Goal: Use online tool/utility: Utilize a website feature to perform a specific function

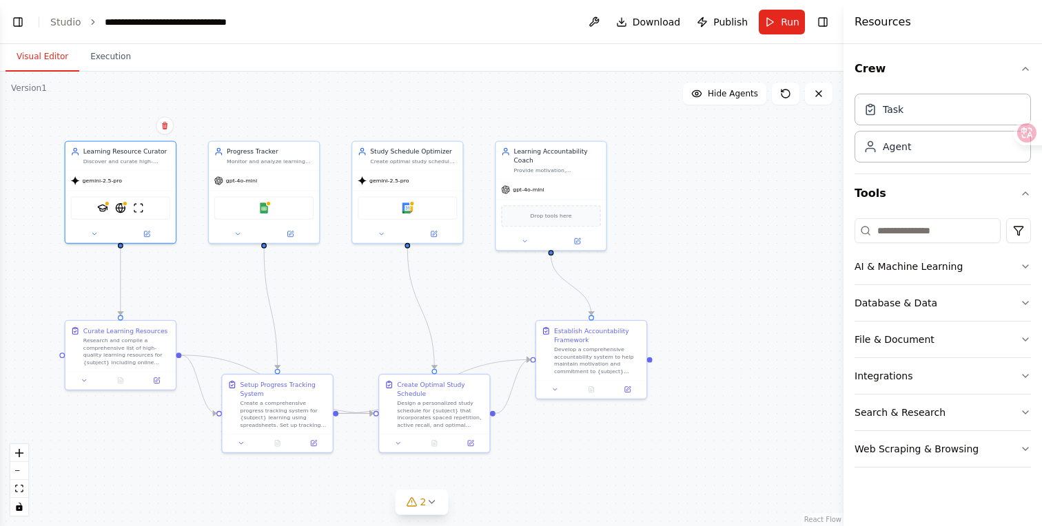
scroll to position [1202, 0]
click at [144, 231] on icon at bounding box center [147, 232] width 6 height 6
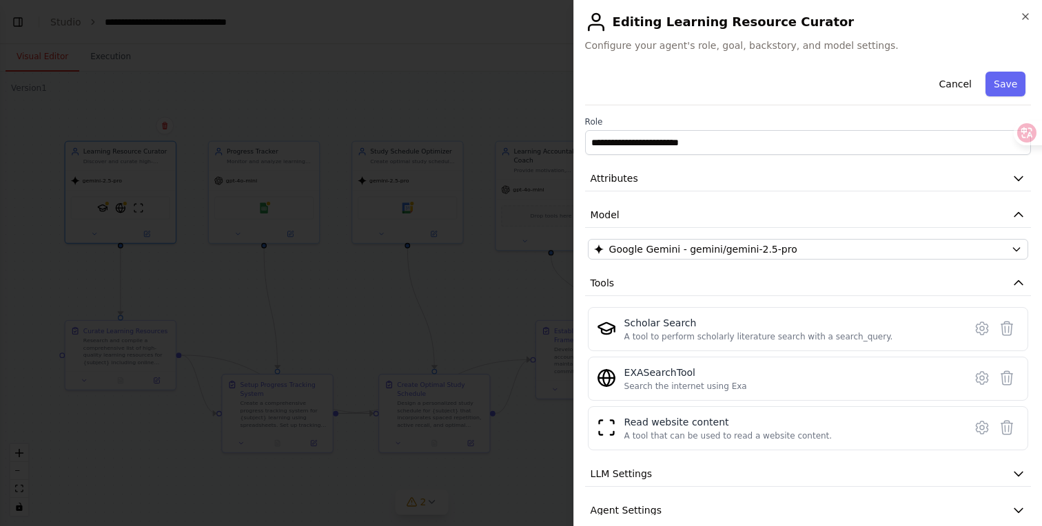
click at [468, 115] on div at bounding box center [521, 263] width 1042 height 526
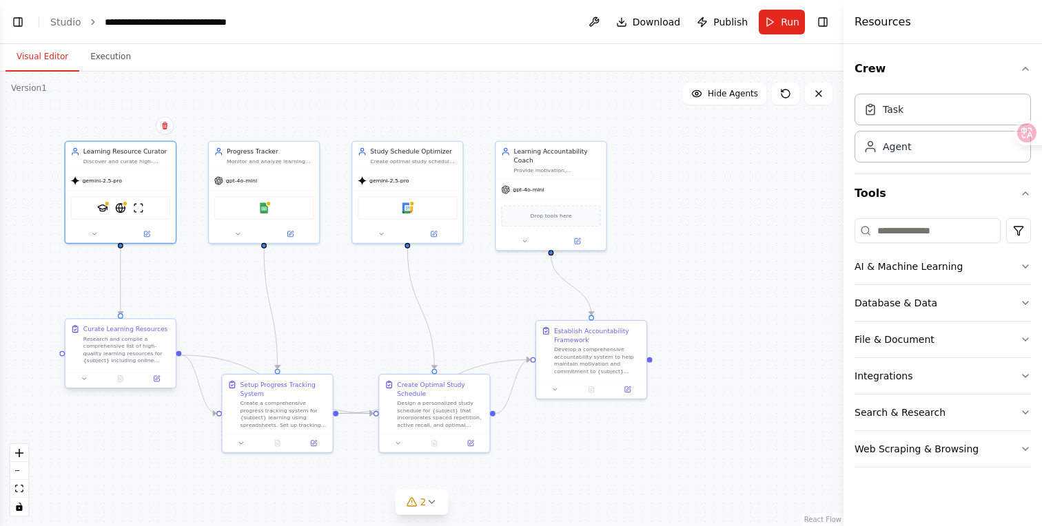
click at [136, 349] on div "Research and compile a comprehensive list of high-quality learning resources fo…" at bounding box center [126, 349] width 87 height 29
click at [152, 387] on div at bounding box center [120, 378] width 110 height 19
click at [154, 384] on div at bounding box center [120, 378] width 110 height 19
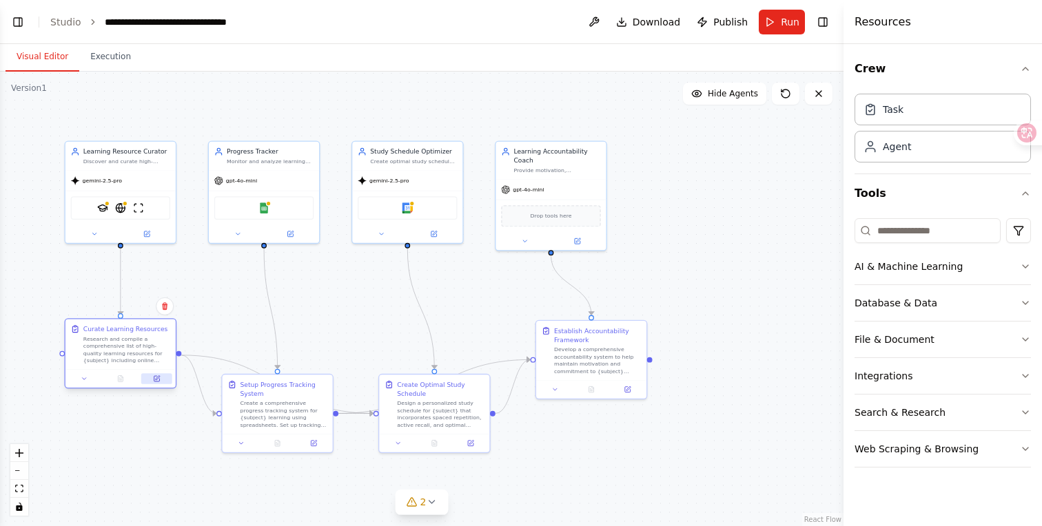
click at [158, 380] on icon at bounding box center [157, 379] width 6 height 6
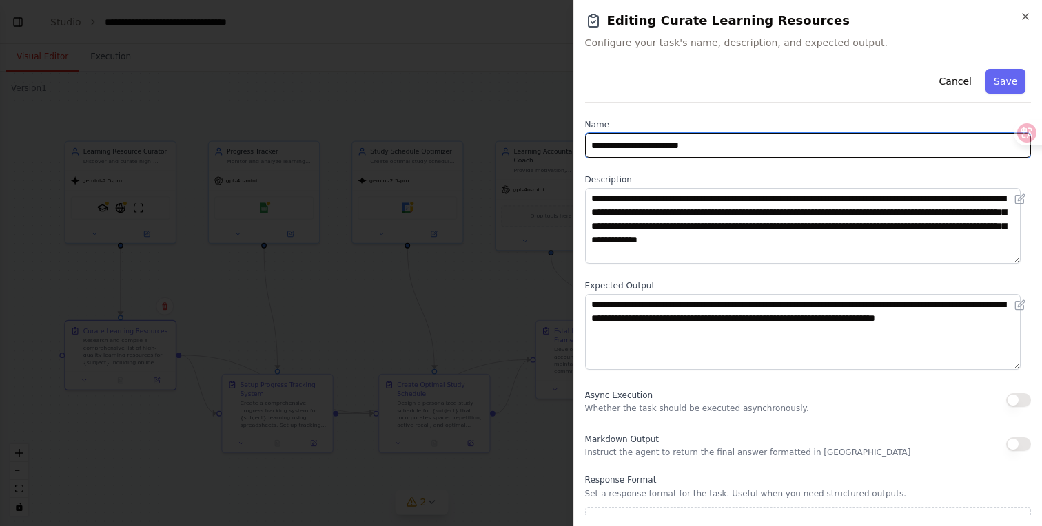
click at [694, 146] on input "**********" at bounding box center [808, 145] width 446 height 25
click at [1026, 129] on div at bounding box center [1021, 133] width 37 height 25
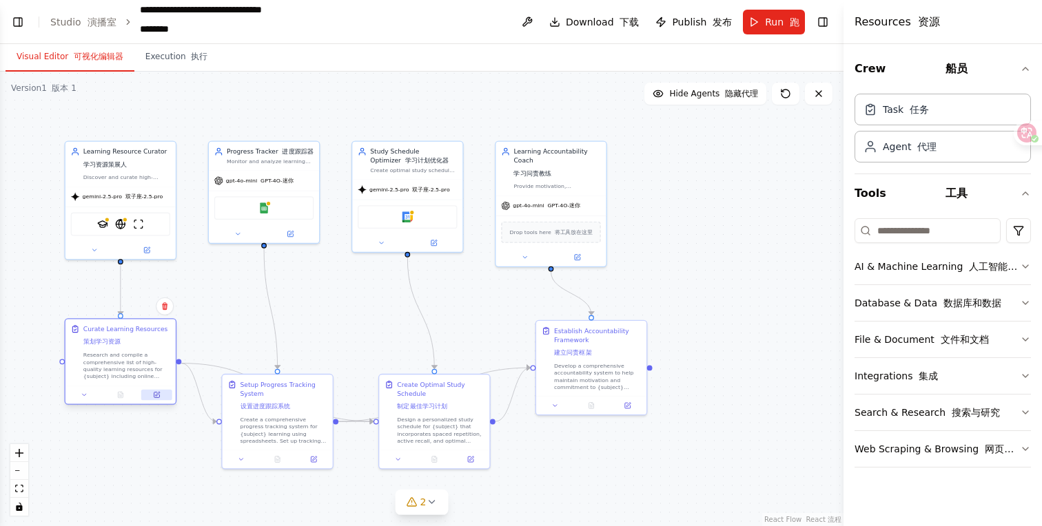
click at [149, 391] on button at bounding box center [156, 395] width 31 height 11
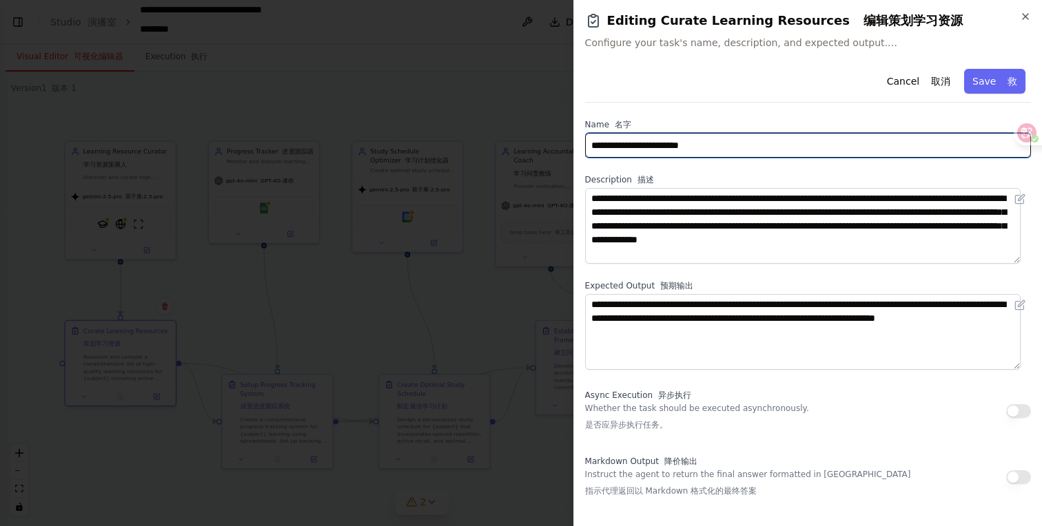
click at [708, 148] on input "**********" at bounding box center [808, 145] width 446 height 25
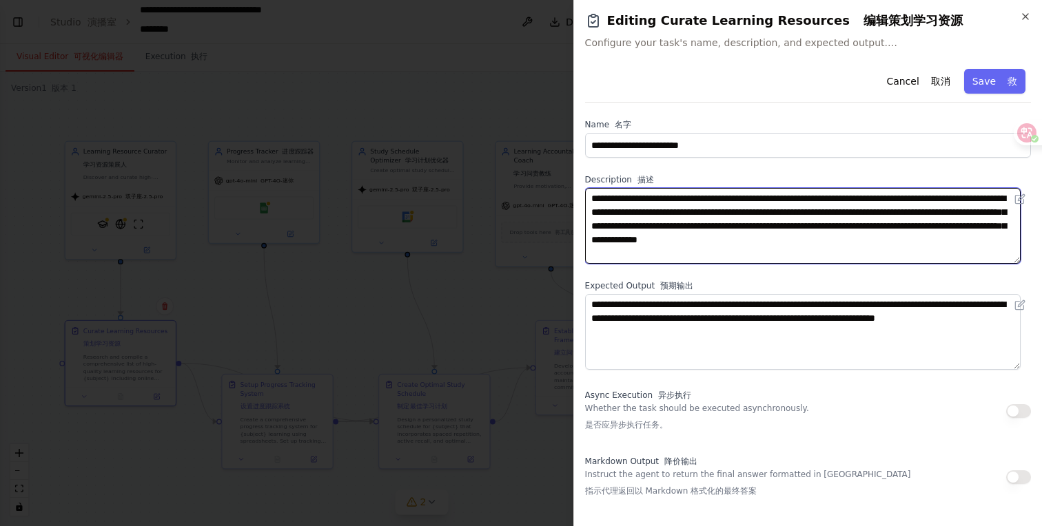
click at [708, 228] on textarea "**********" at bounding box center [802, 226] width 435 height 76
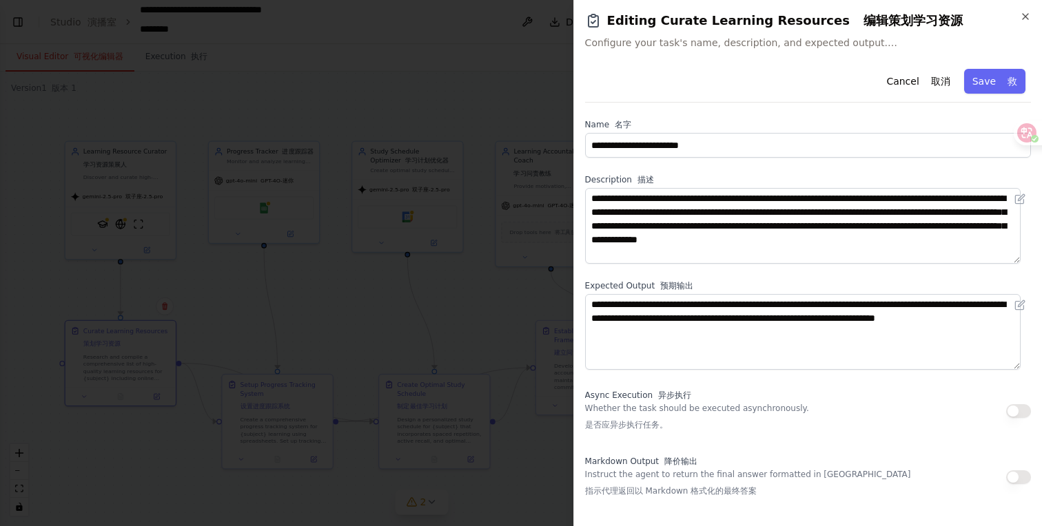
click at [482, 289] on div at bounding box center [521, 263] width 1042 height 526
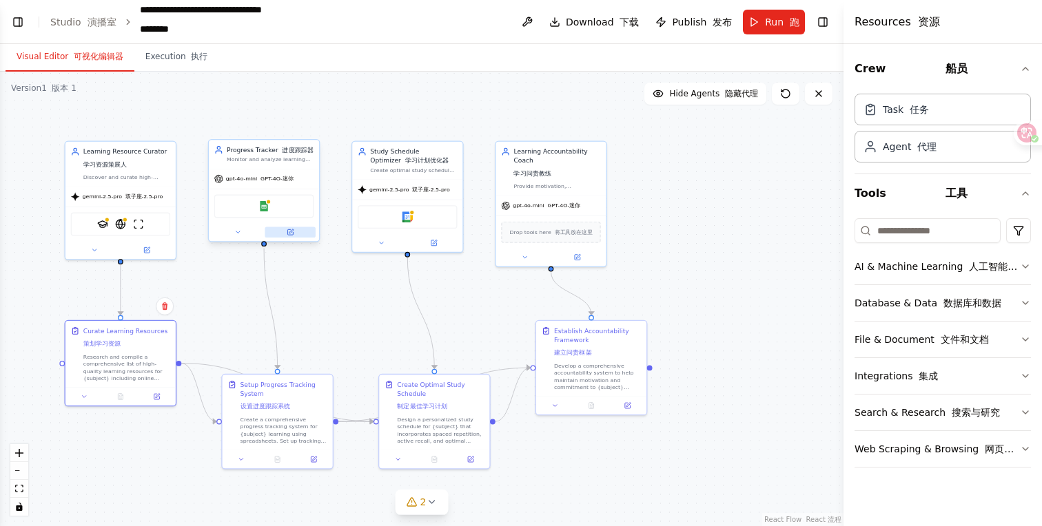
click at [289, 236] on button at bounding box center [290, 232] width 51 height 11
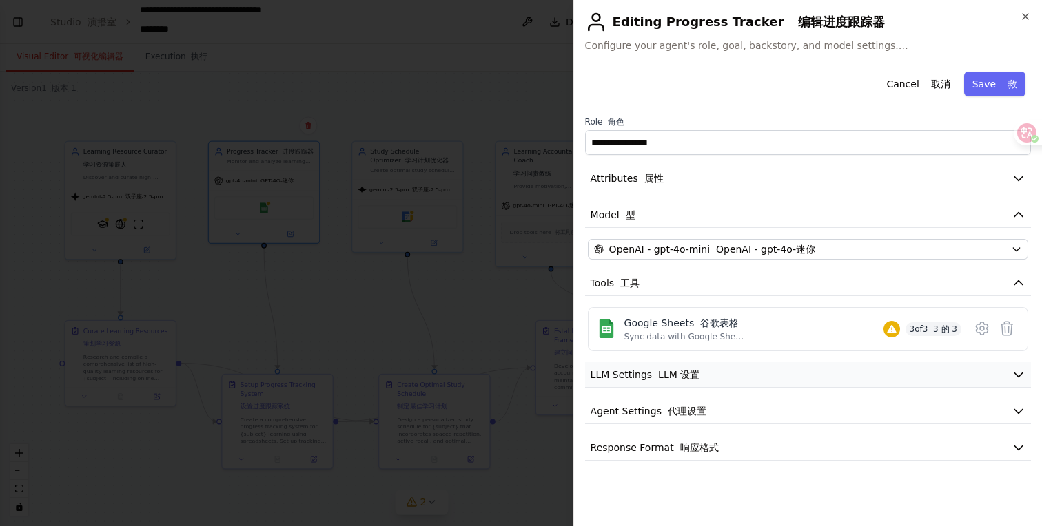
click at [679, 378] on font "LLM 设置" at bounding box center [678, 374] width 41 height 11
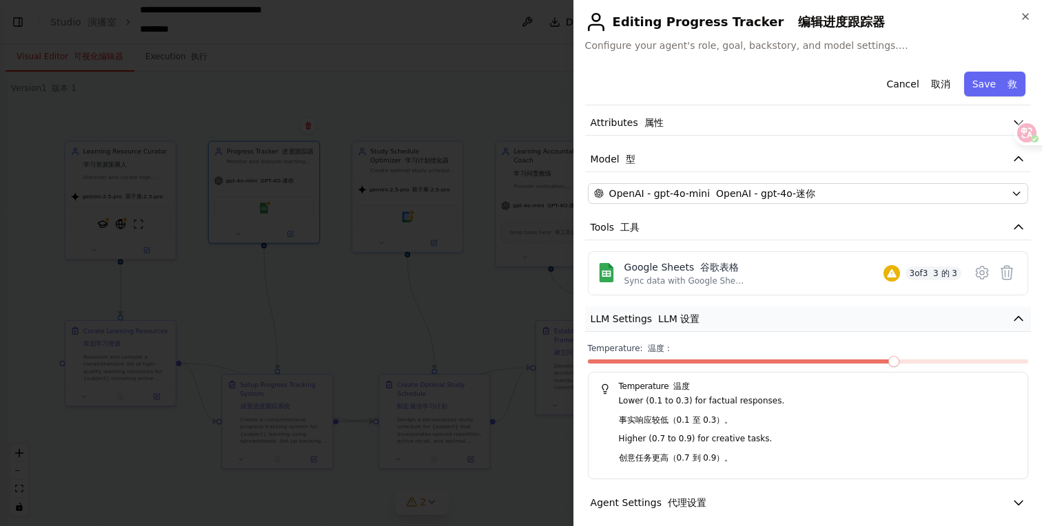
scroll to position [104, 0]
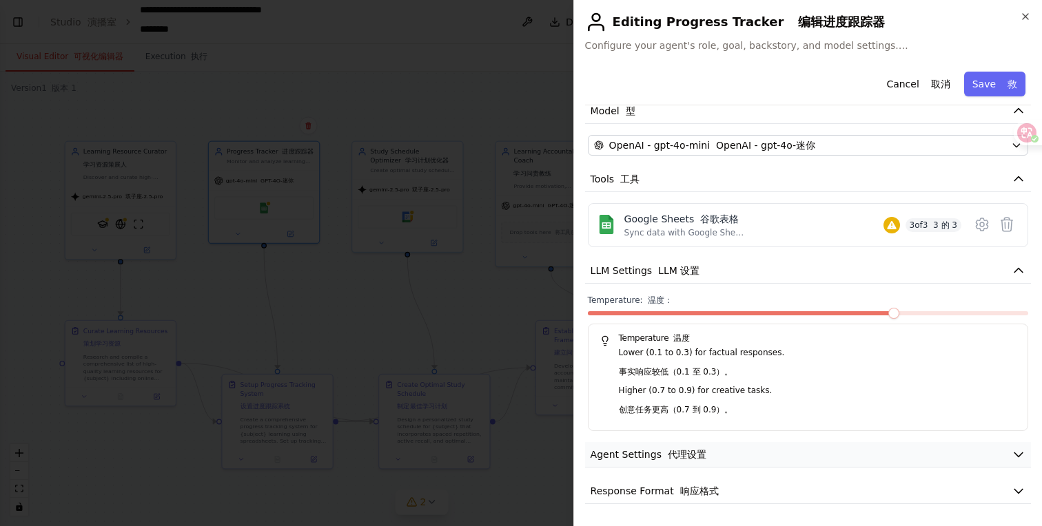
click at [661, 453] on font "button" at bounding box center [664, 454] width 6 height 11
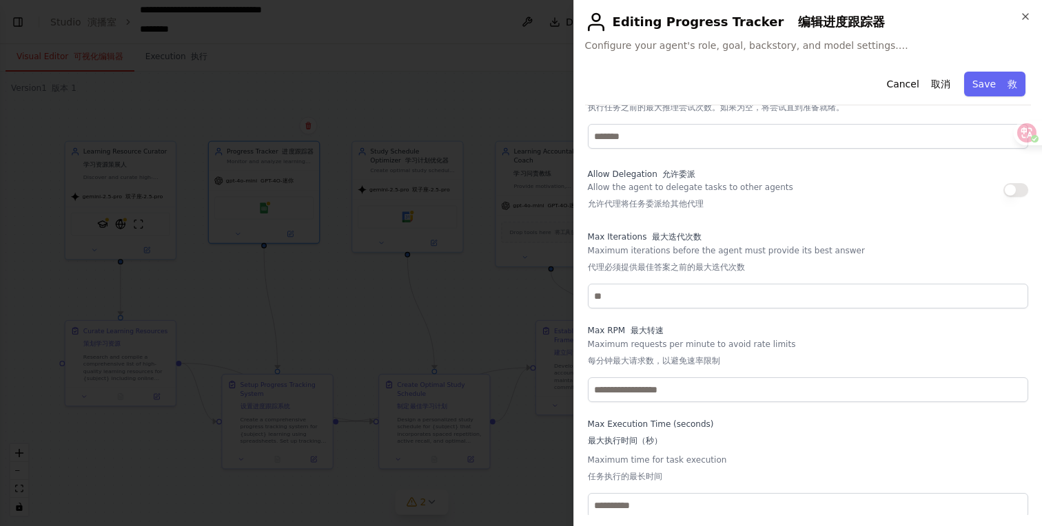
scroll to position [628, 0]
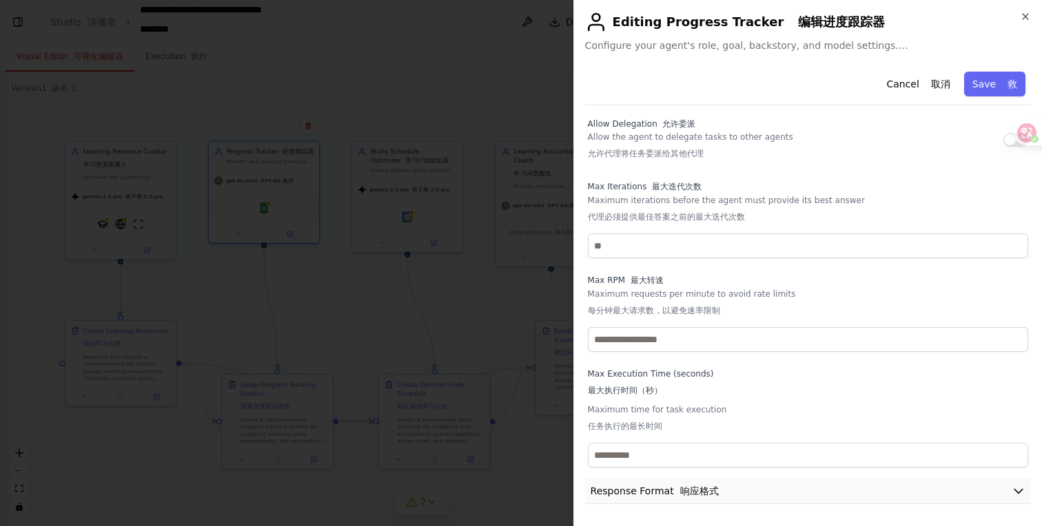
click at [659, 494] on span "Response Format 响应格式" at bounding box center [654, 491] width 128 height 14
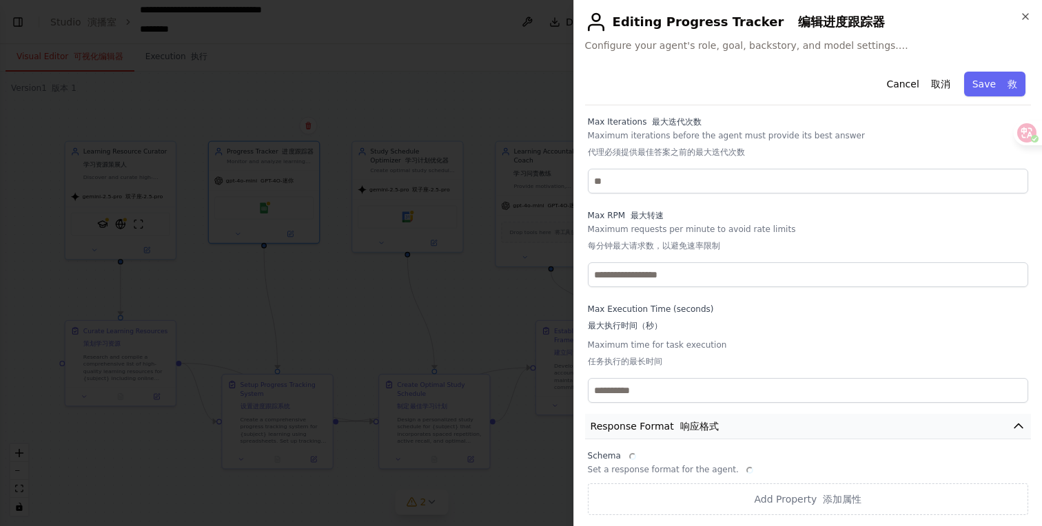
scroll to position [714, 0]
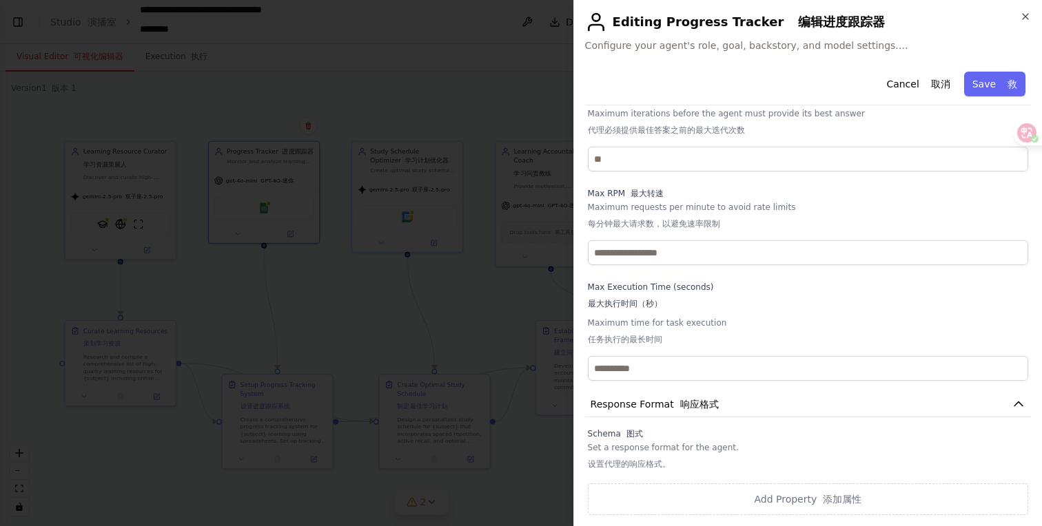
click at [477, 98] on div at bounding box center [521, 263] width 1042 height 526
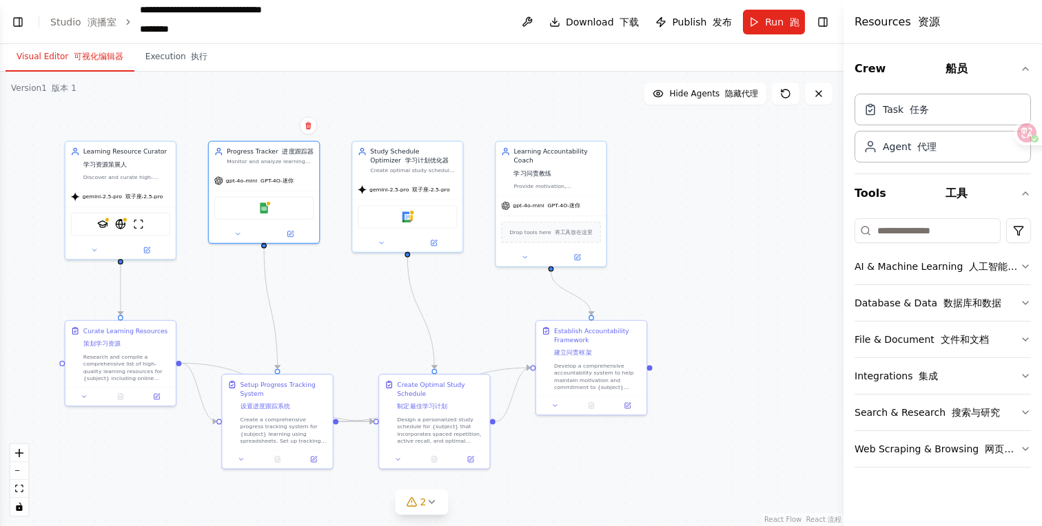
click at [390, 94] on div ".deletable-edge-delete-btn { width: 20px; height: 20px; border: 0px solid #ffff…" at bounding box center [421, 299] width 843 height 455
